Goal: Information Seeking & Learning: Learn about a topic

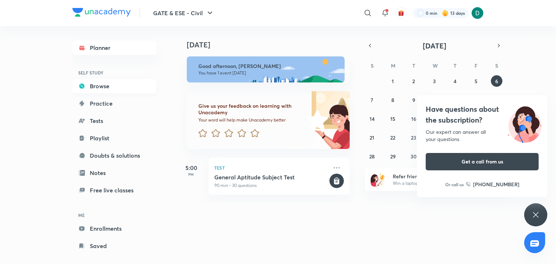
click at [98, 86] on link "Browse" at bounding box center [114, 86] width 84 height 14
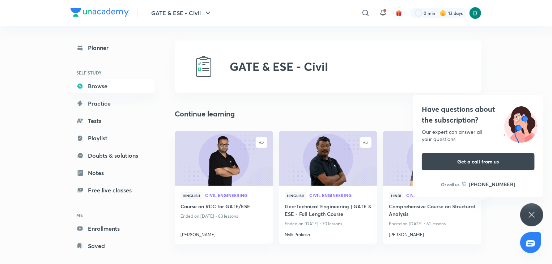
click at [537, 215] on div "Have questions about the subscription? Our expert can answer all your questions…" at bounding box center [531, 214] width 23 height 23
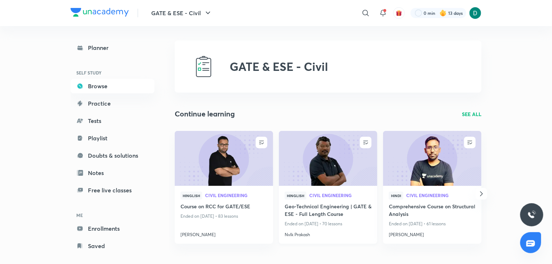
click at [363, 186] on div "Hinglish Civil Engineering Geo-Technical Engineering | GATE & ESE - Full Length…" at bounding box center [328, 215] width 98 height 58
click at [375, 170] on img at bounding box center [328, 158] width 100 height 56
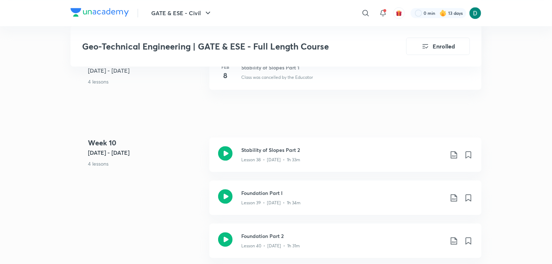
scroll to position [2374, 0]
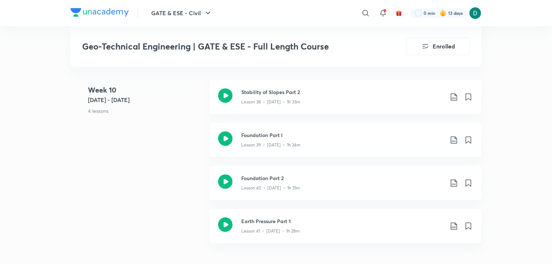
click at [85, 224] on div "Week [DATE] - [DATE] 4 lessons Stability of Slopes Part 2 Lesson 38 • [DATE] • …" at bounding box center [276, 166] width 411 height 172
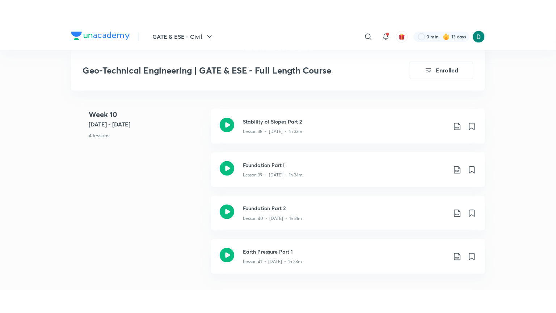
scroll to position [2432, 0]
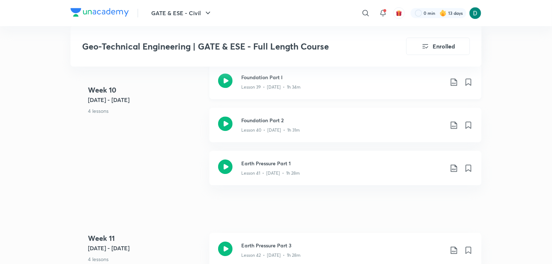
click at [239, 88] on div "Foundation Part I Lesson 39 • [DATE] • 1h 34m" at bounding box center [346, 82] width 272 height 34
